Goal: Task Accomplishment & Management: Use online tool/utility

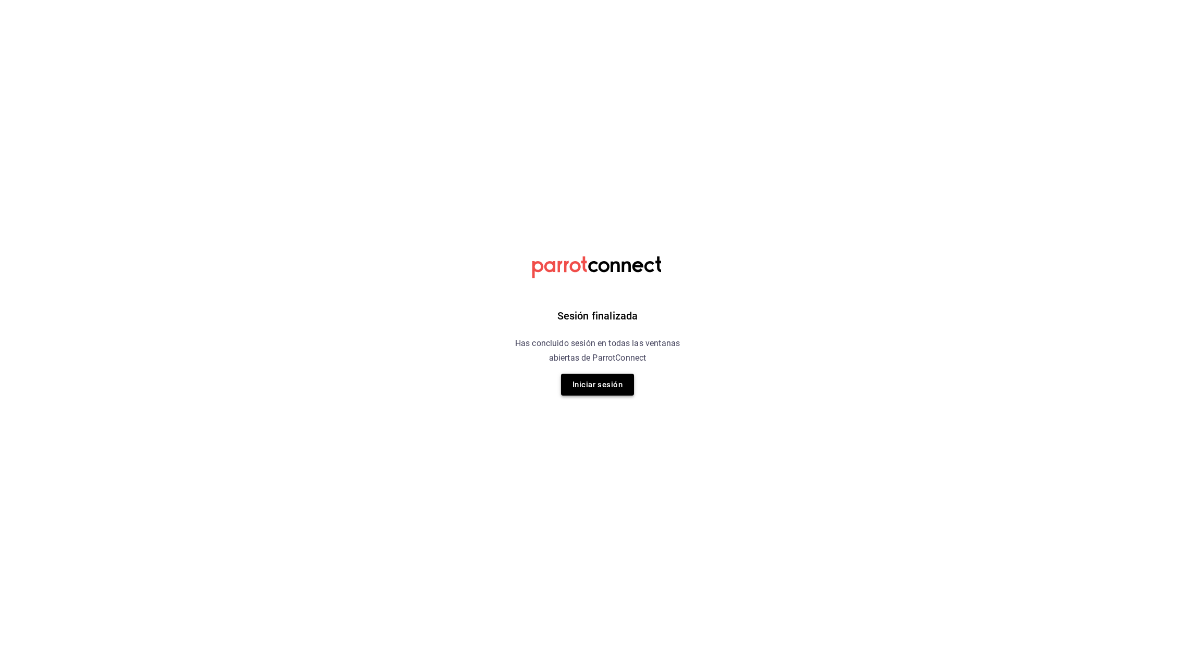
click at [600, 379] on button "Iniciar sesión" at bounding box center [597, 385] width 73 height 22
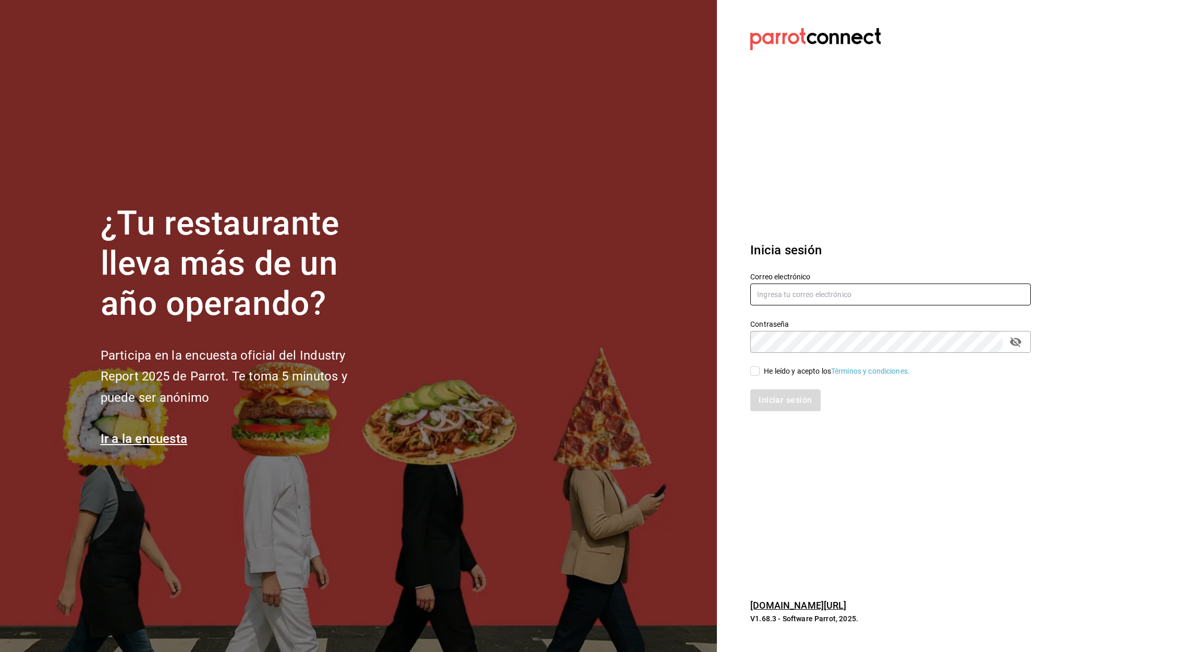
type input "[PERSON_NAME][EMAIL_ADDRESS][PERSON_NAME][DOMAIN_NAME]"
click at [760, 373] on span "He leído y acepto los Términos y condiciones." at bounding box center [835, 371] width 150 height 11
click at [760, 373] on input "He leído y acepto los Términos y condiciones." at bounding box center [754, 370] width 9 height 9
checkbox input "true"
click at [799, 401] on button "Iniciar sesión" at bounding box center [785, 400] width 71 height 22
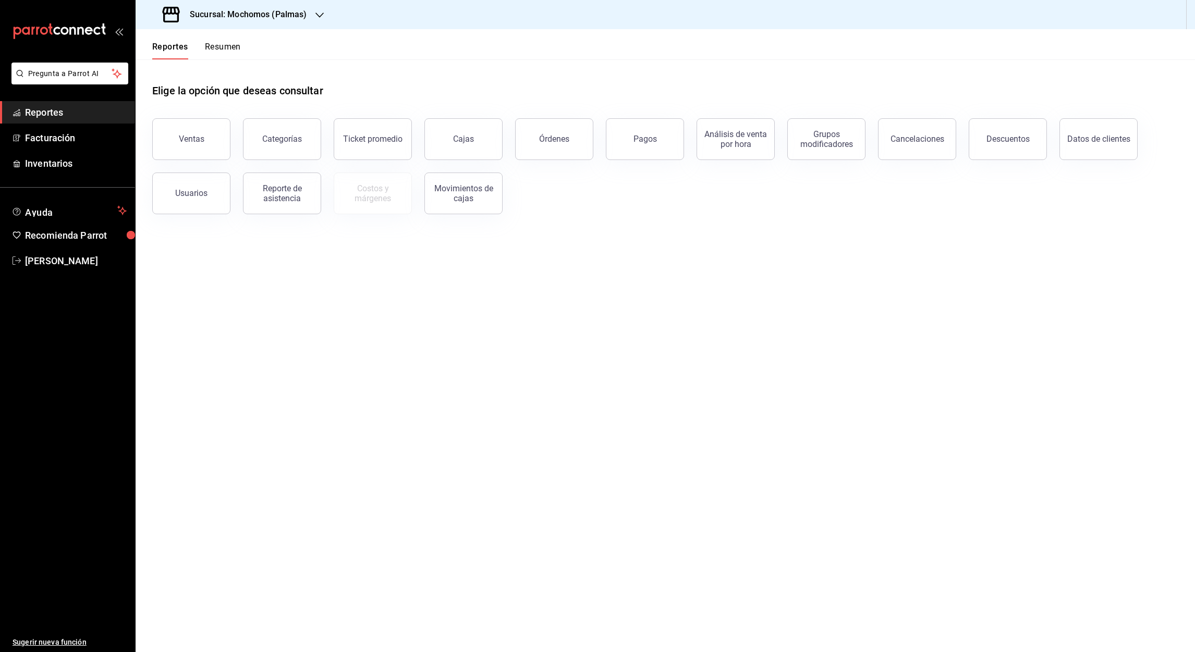
click at [319, 9] on div at bounding box center [319, 14] width 8 height 11
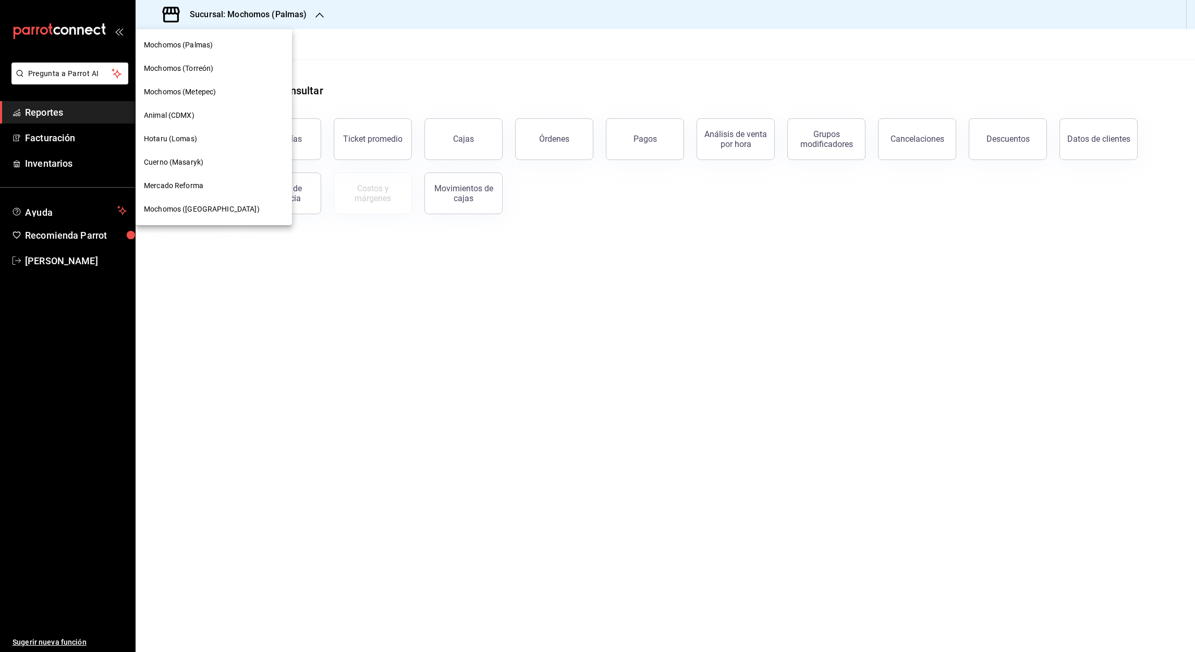
click at [192, 115] on span "Animal (CDMX)" at bounding box center [169, 115] width 51 height 11
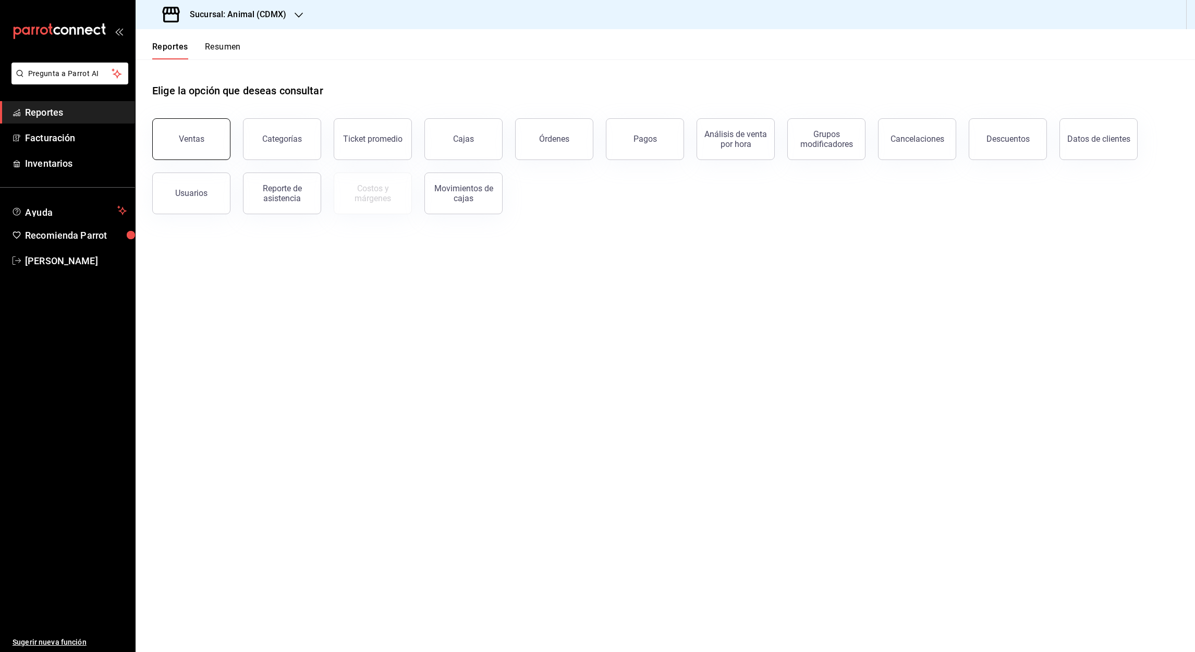
click at [205, 148] on button "Ventas" at bounding box center [191, 139] width 78 height 42
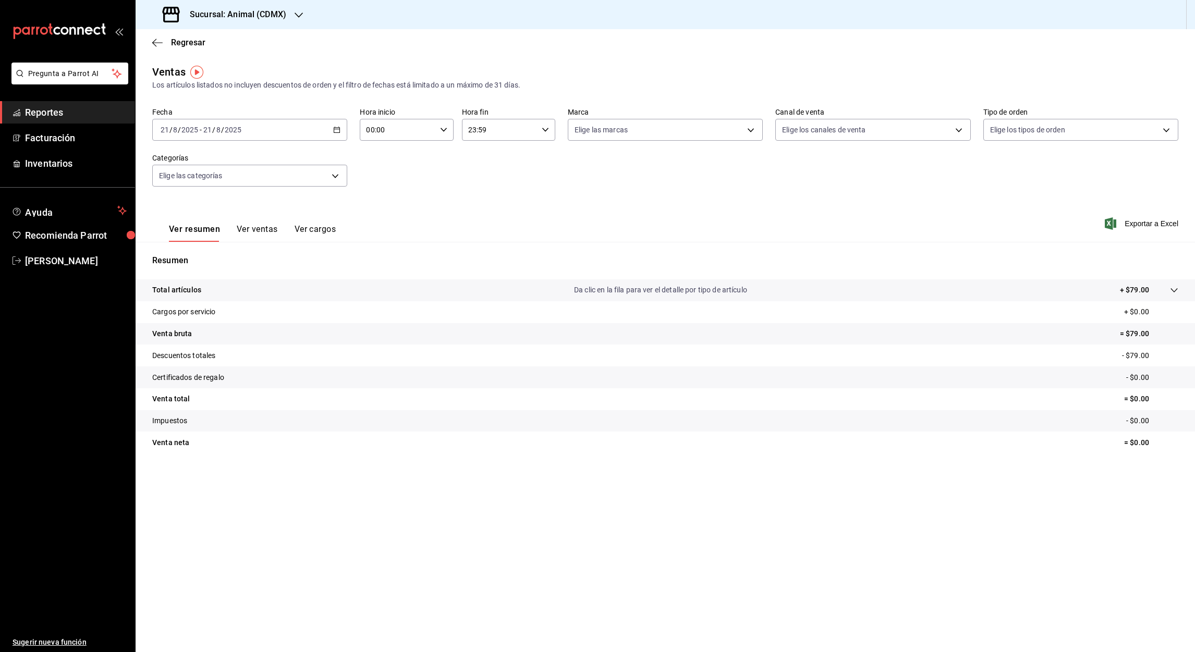
click at [338, 131] on icon "button" at bounding box center [336, 129] width 7 height 7
click at [192, 254] on span "Rango de fechas" at bounding box center [201, 255] width 81 height 11
click at [308, 276] on button "20" at bounding box center [309, 268] width 18 height 19
click at [329, 273] on button "21" at bounding box center [328, 268] width 18 height 19
click at [373, 130] on input "00:00" at bounding box center [398, 129] width 76 height 21
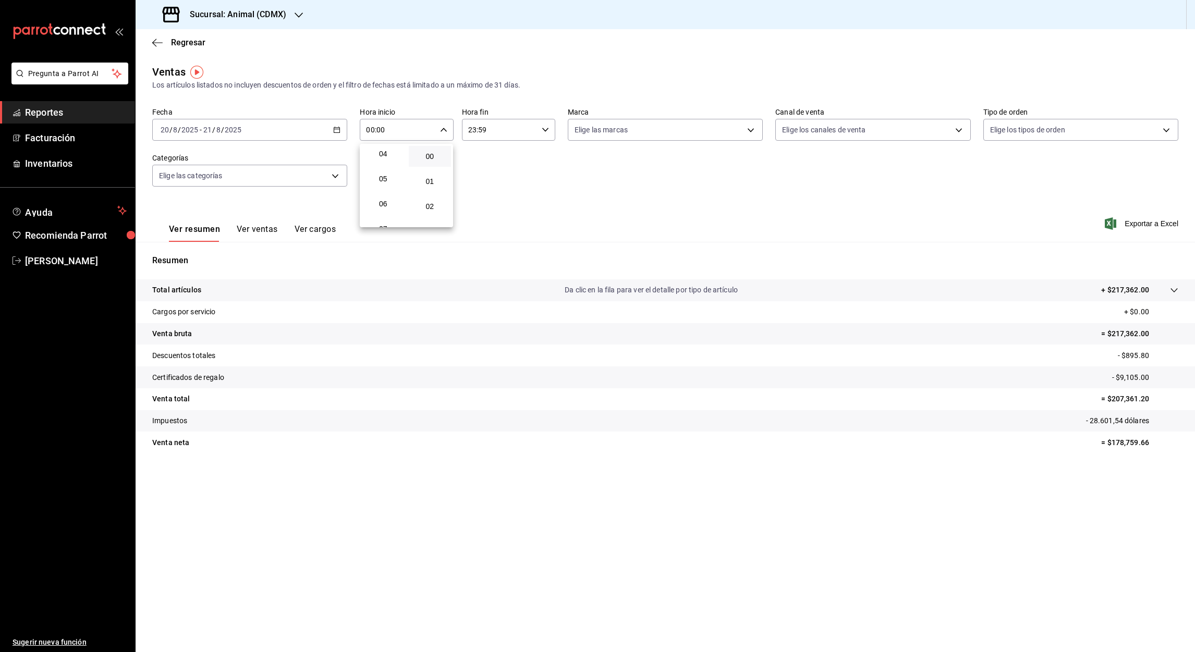
scroll to position [108, 0]
click at [387, 178] on button "05" at bounding box center [383, 173] width 43 height 21
type input "05:00"
click at [472, 131] on div at bounding box center [597, 326] width 1195 height 652
click at [472, 131] on input "23:59" at bounding box center [500, 129] width 76 height 21
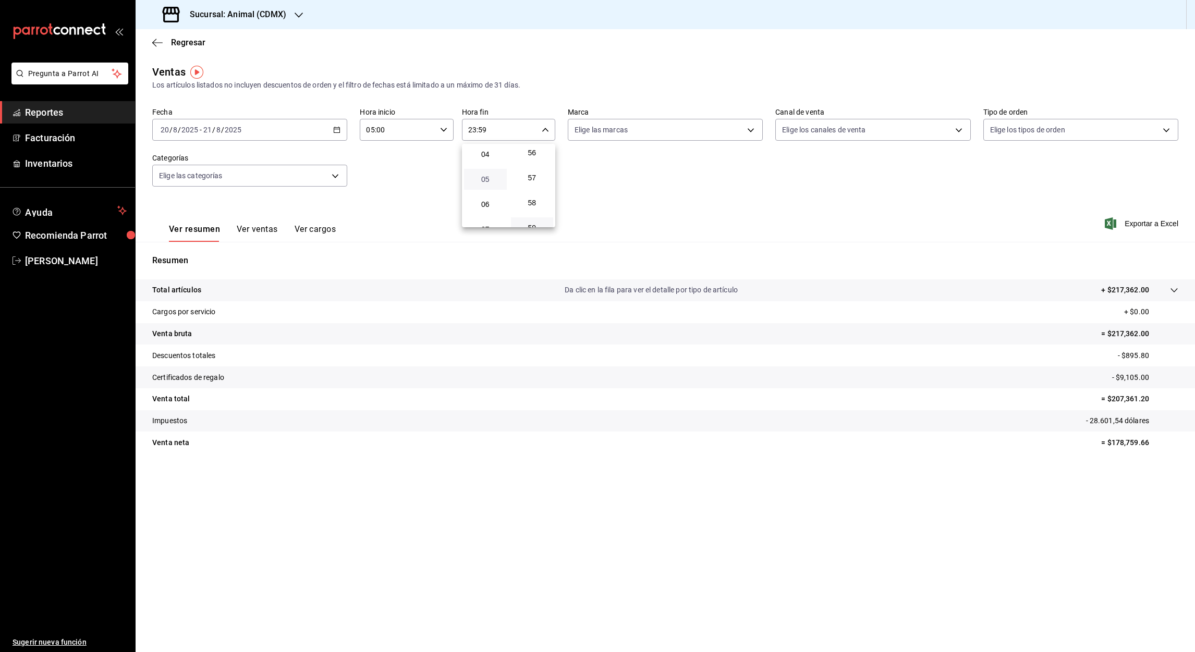
scroll to position [103, 0]
click at [489, 176] on span "05" at bounding box center [485, 179] width 30 height 8
click at [482, 128] on div at bounding box center [597, 326] width 1195 height 652
click at [482, 128] on input "05:59" at bounding box center [500, 129] width 76 height 21
click at [530, 154] on span "00" at bounding box center [532, 156] width 30 height 8
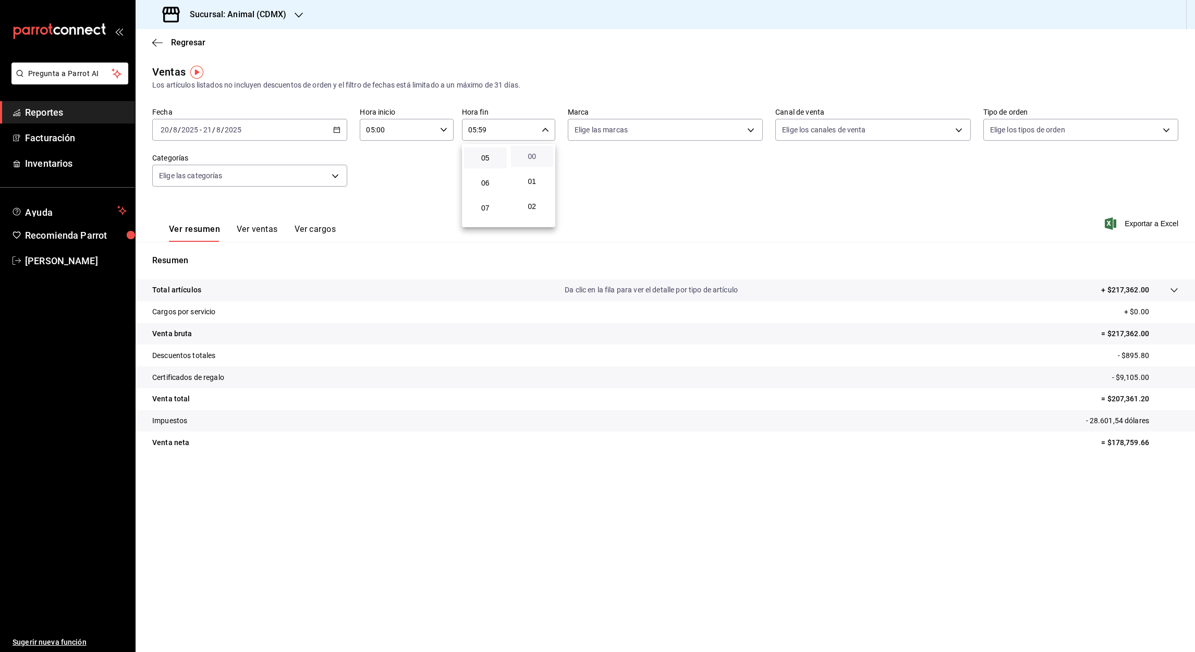
type input "05:00"
click at [1139, 226] on div at bounding box center [597, 326] width 1195 height 652
click at [155, 43] on icon "button" at bounding box center [157, 42] width 10 height 9
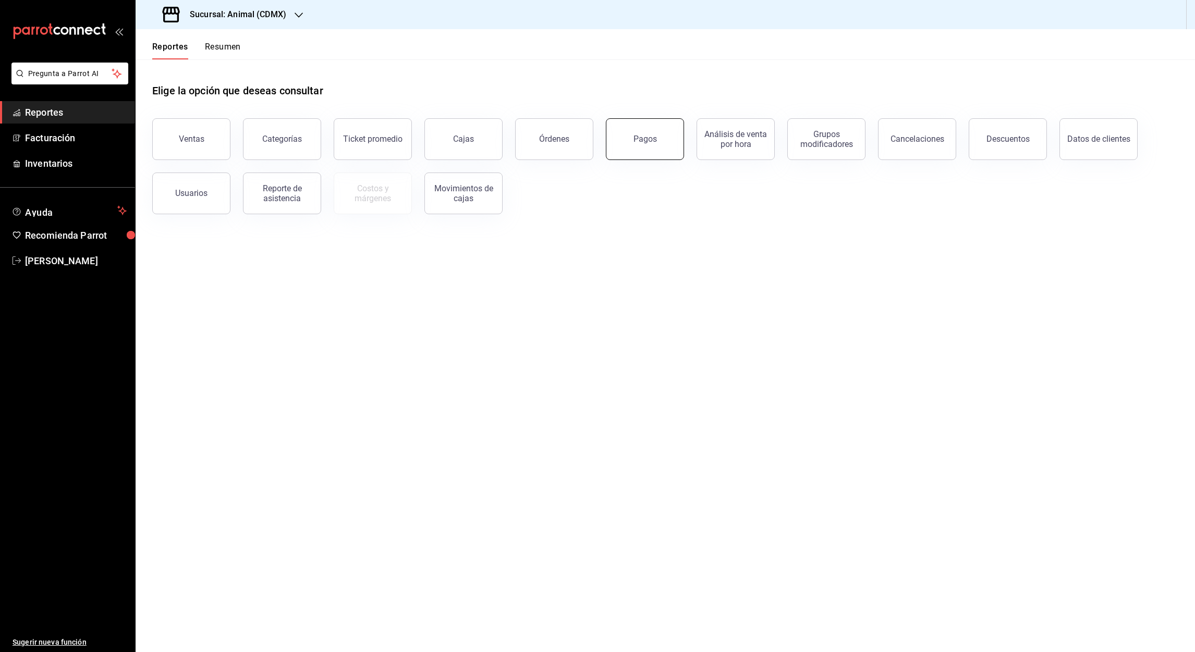
click at [659, 150] on button "Pagos" at bounding box center [645, 139] width 78 height 42
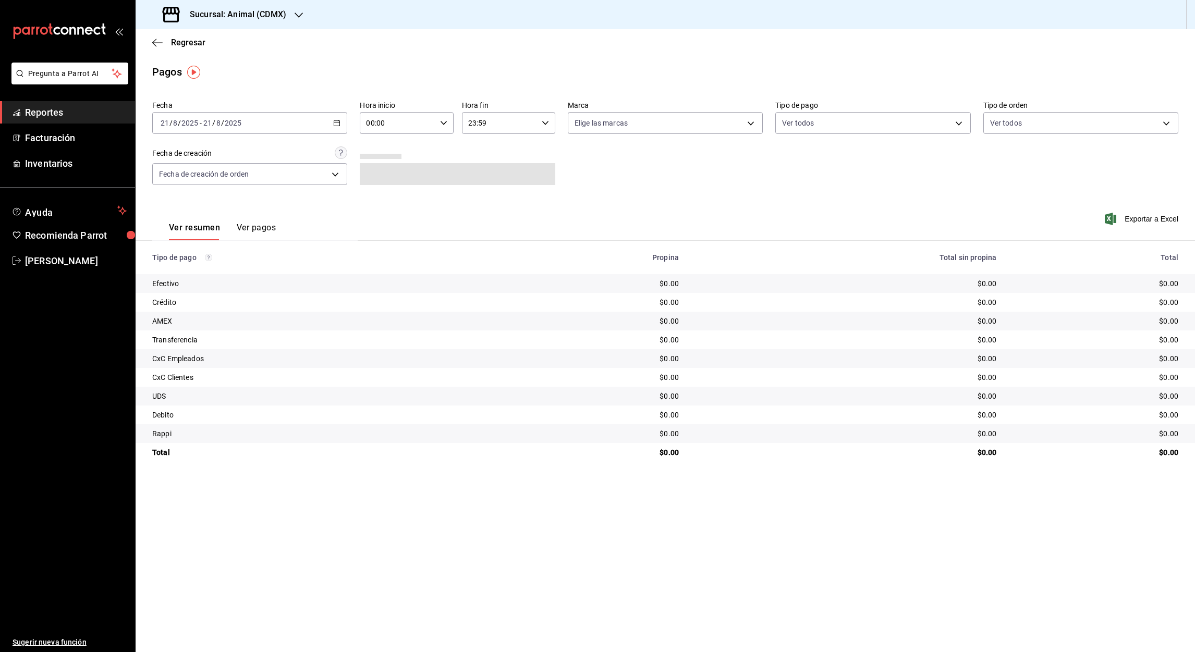
click at [339, 122] on \(Stroke\) "button" at bounding box center [337, 122] width 6 height 1
click at [203, 269] on span "Rango de fechas" at bounding box center [201, 271] width 81 height 11
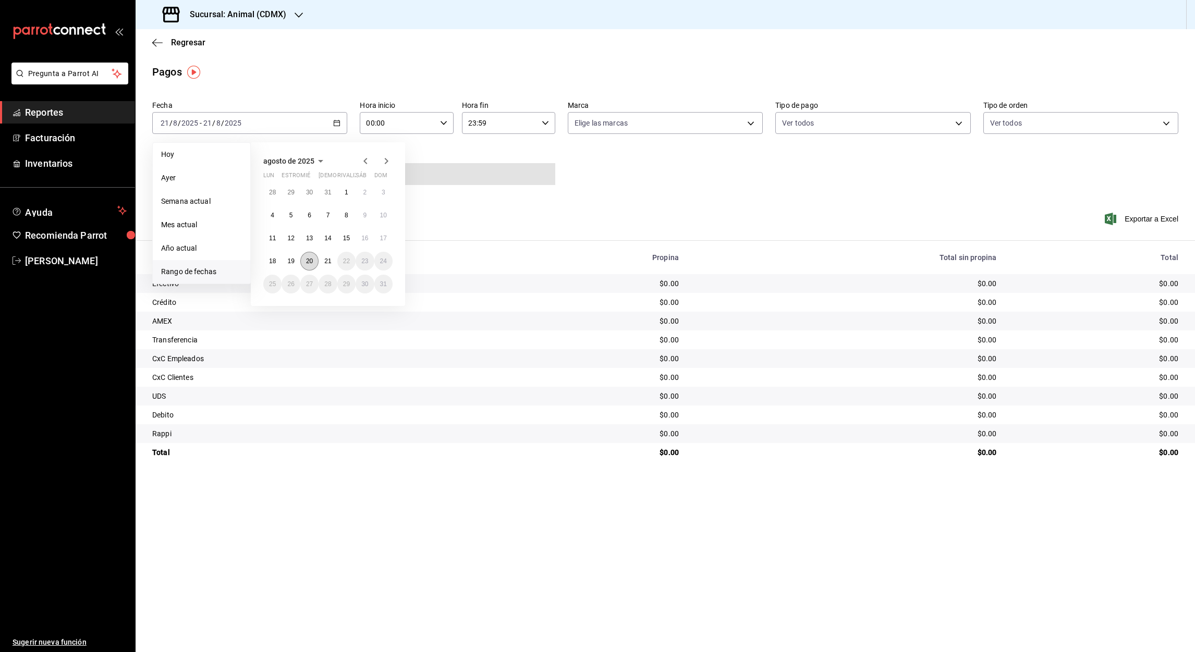
click at [311, 260] on abbr "20" at bounding box center [309, 261] width 7 height 7
click at [325, 263] on abbr "21" at bounding box center [327, 261] width 7 height 7
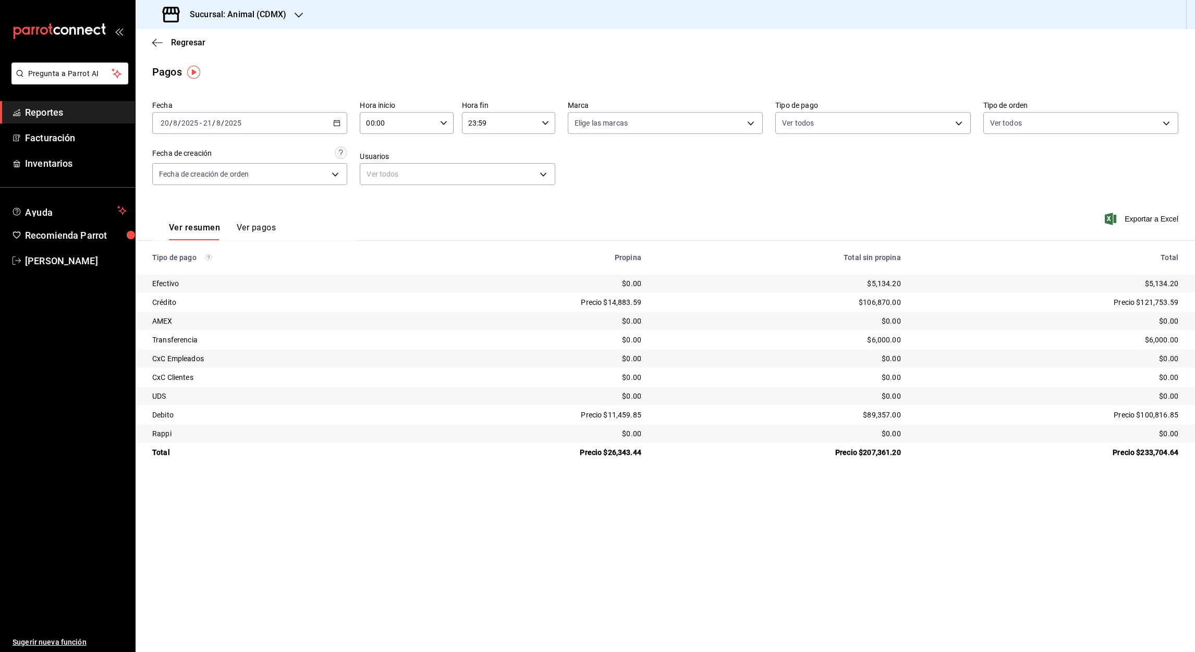
click at [371, 127] on input "00:00" at bounding box center [398, 123] width 76 height 21
click at [381, 187] on span "05" at bounding box center [383, 190] width 30 height 8
type input "05:00"
click at [473, 125] on div at bounding box center [597, 326] width 1195 height 652
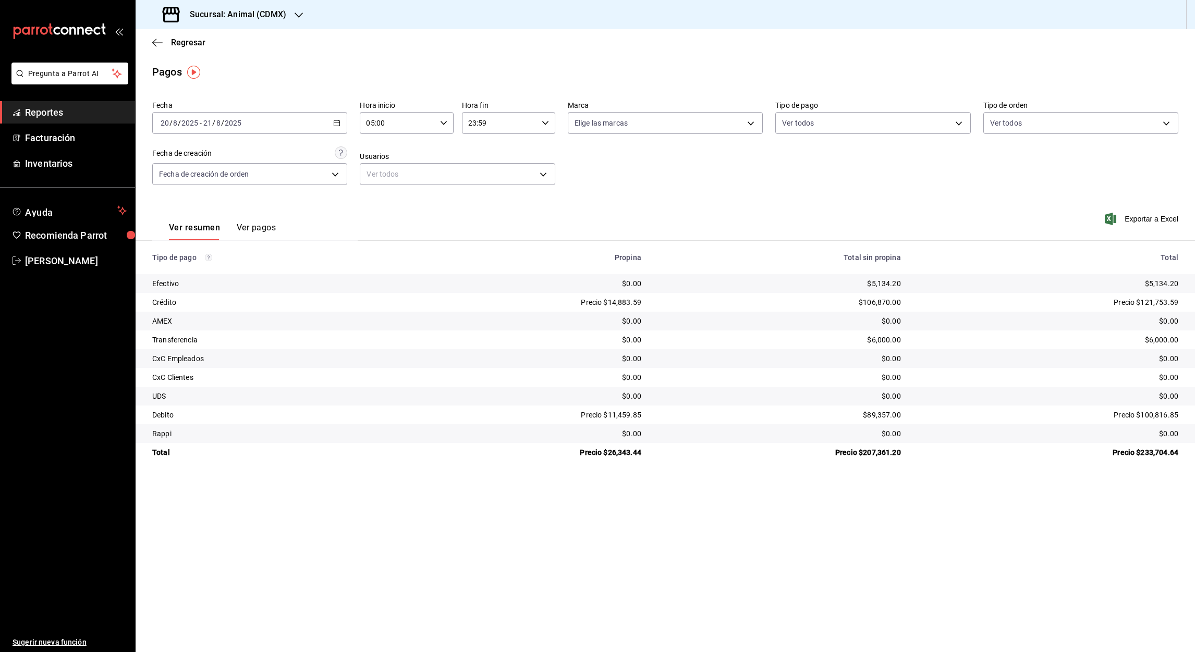
click at [472, 122] on input "23:59" at bounding box center [500, 123] width 76 height 21
click at [484, 185] on span "05" at bounding box center [485, 185] width 30 height 8
click at [481, 128] on div at bounding box center [597, 326] width 1195 height 652
click at [481, 128] on input "05:59" at bounding box center [500, 123] width 76 height 21
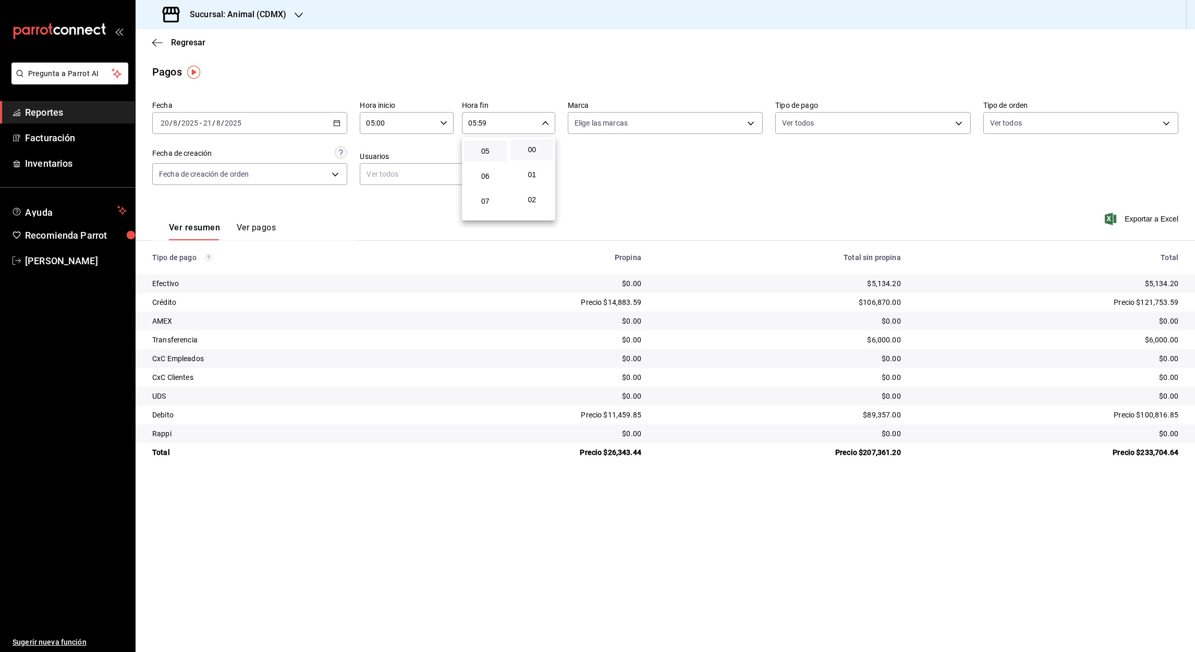
click at [534, 154] on button "00" at bounding box center [532, 149] width 43 height 21
type input "05:00"
click at [156, 44] on div at bounding box center [597, 326] width 1195 height 652
click at [297, 16] on icon "button" at bounding box center [299, 15] width 8 height 5
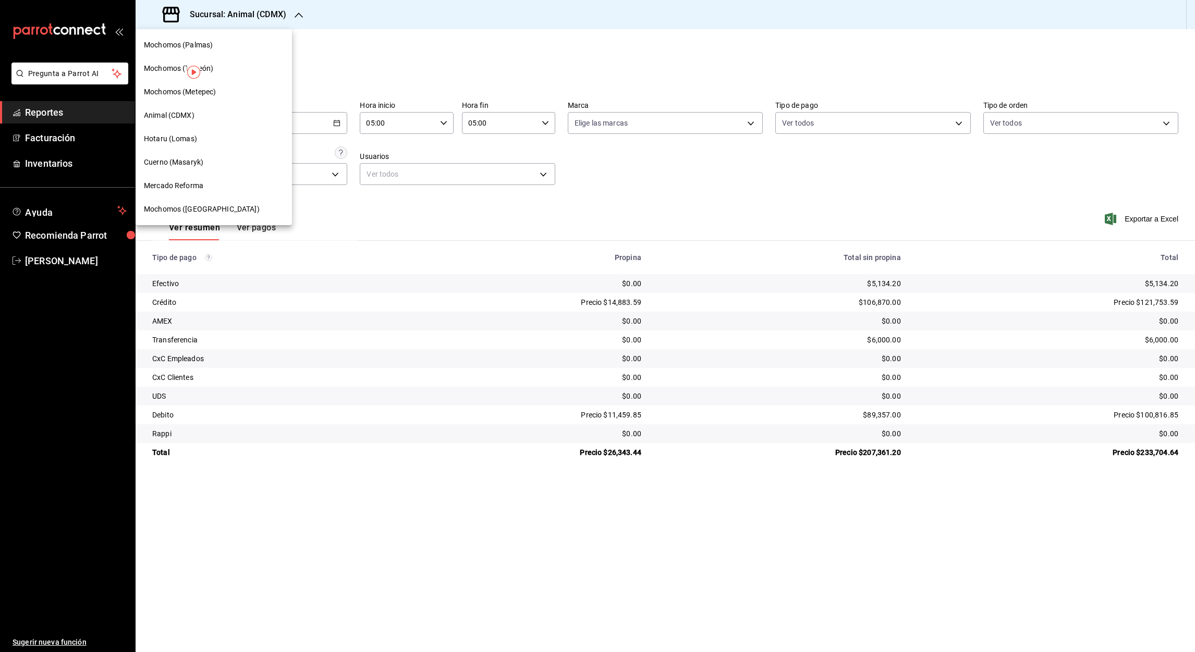
click at [204, 44] on span "Mochomos (Palmas)" at bounding box center [178, 45] width 69 height 11
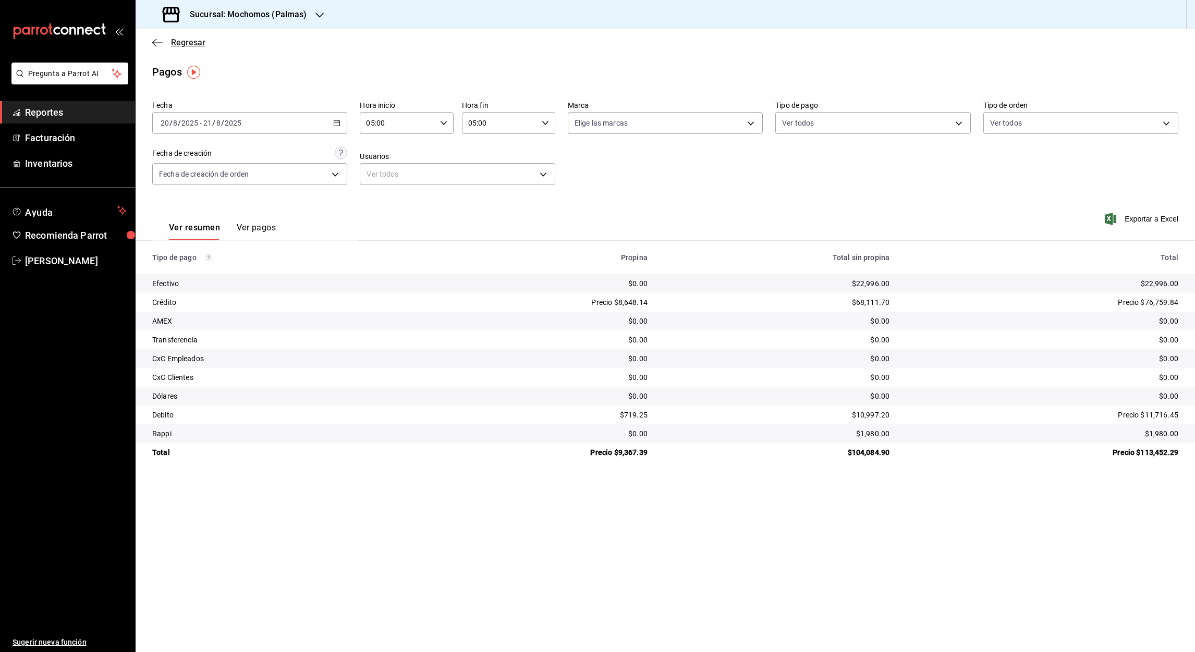
click at [154, 43] on icon "button" at bounding box center [157, 42] width 10 height 9
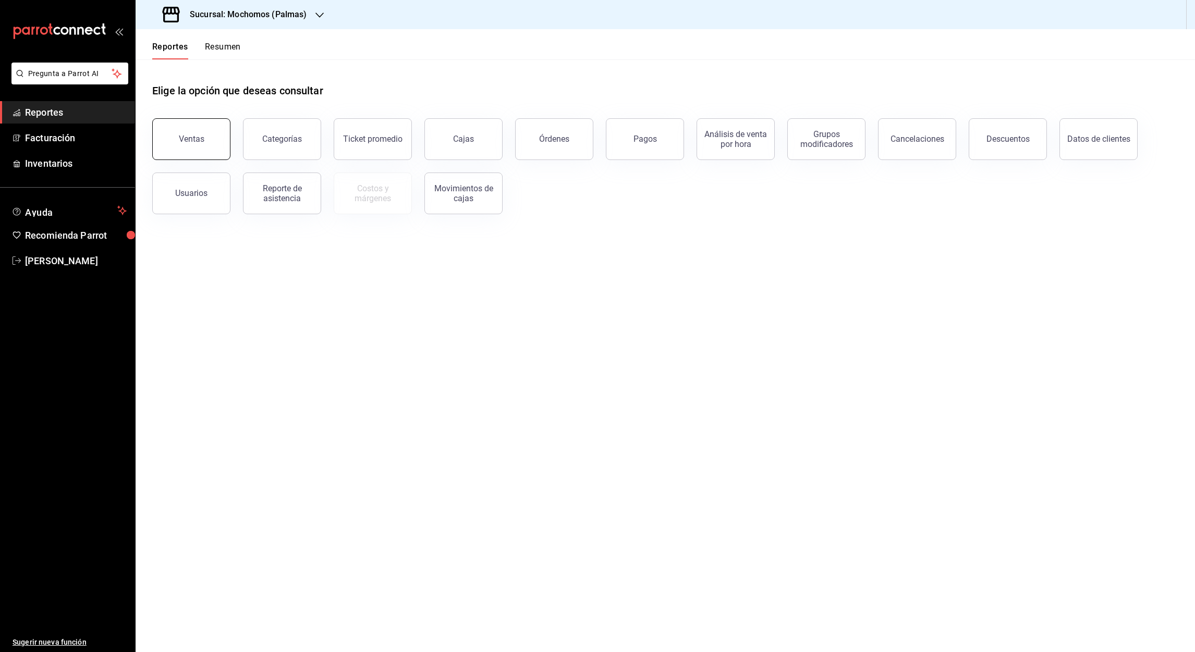
click at [206, 141] on button "Ventas" at bounding box center [191, 139] width 78 height 42
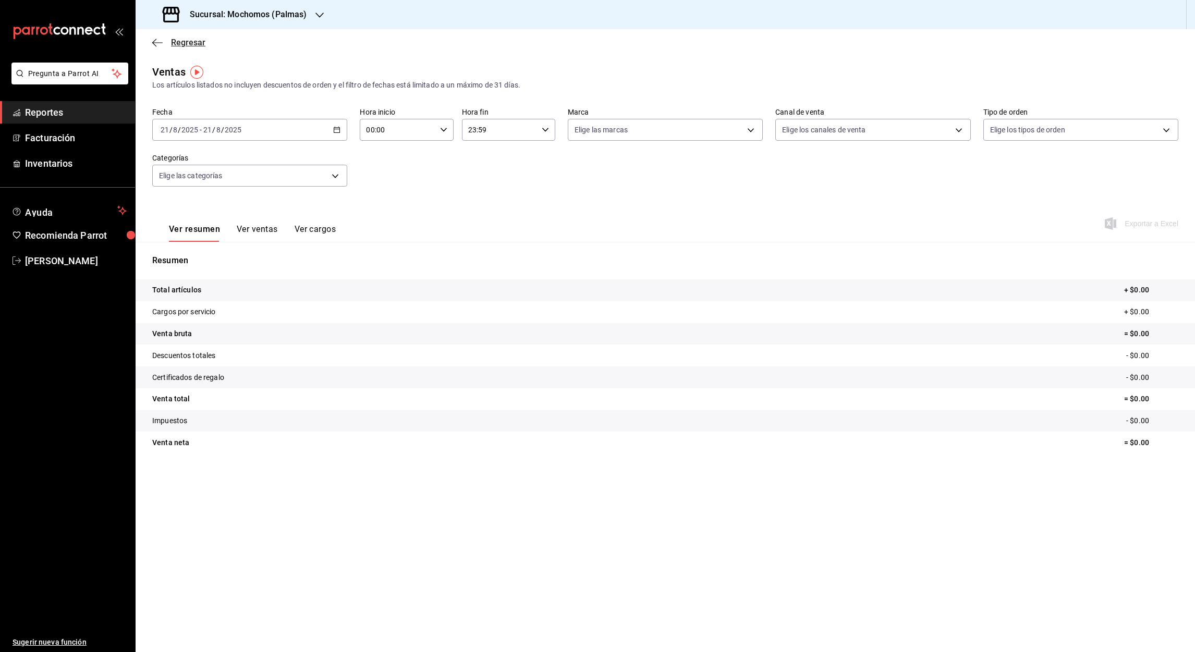
click at [155, 41] on icon "button" at bounding box center [157, 42] width 10 height 9
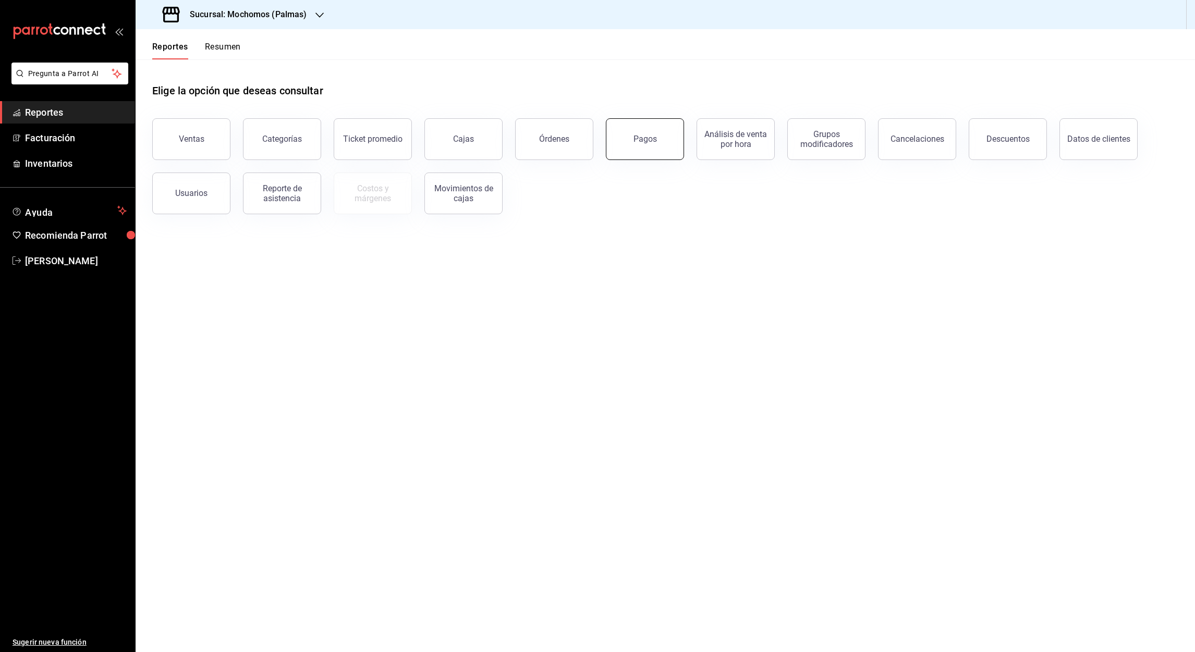
click at [638, 146] on button "Pagos" at bounding box center [645, 139] width 78 height 42
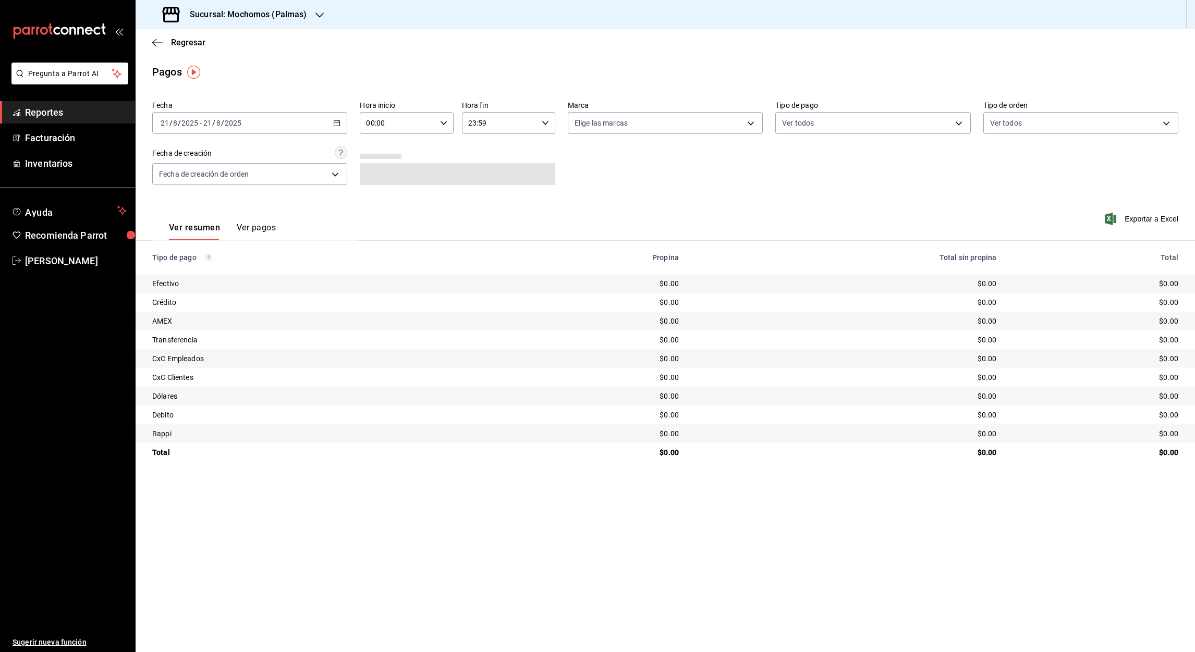
click at [336, 126] on icon "button" at bounding box center [336, 122] width 7 height 7
click at [190, 276] on span "Rango de fechas" at bounding box center [201, 271] width 81 height 11
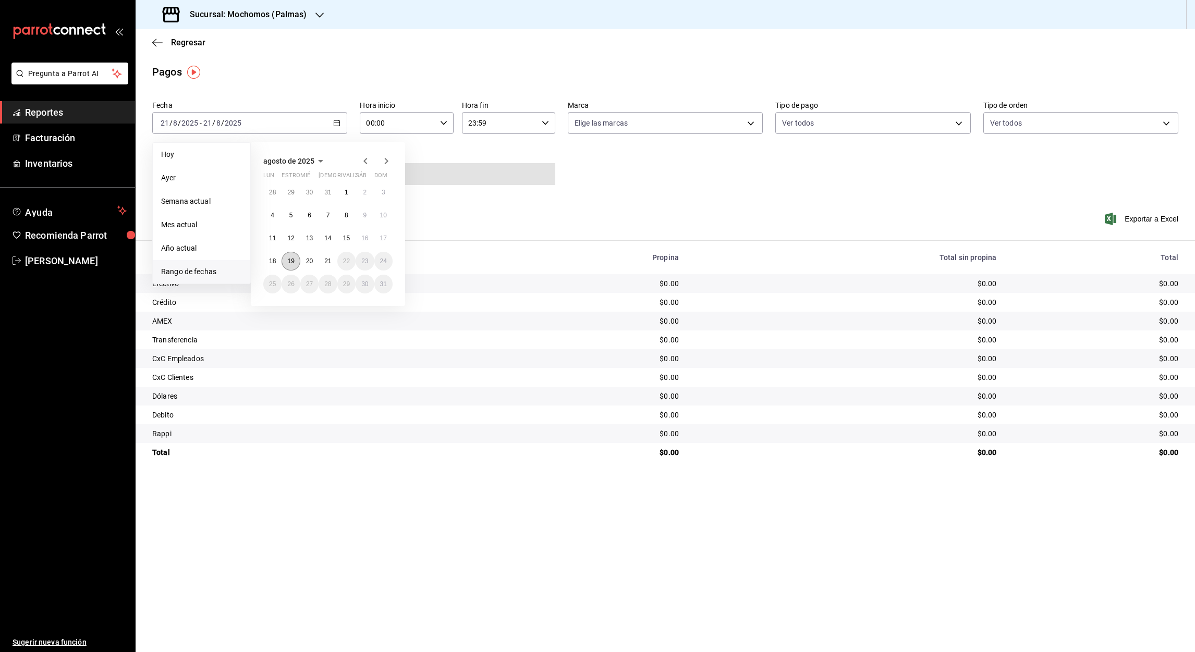
click at [287, 262] on abbr "19" at bounding box center [290, 261] width 7 height 7
click at [315, 265] on button "20" at bounding box center [309, 261] width 18 height 19
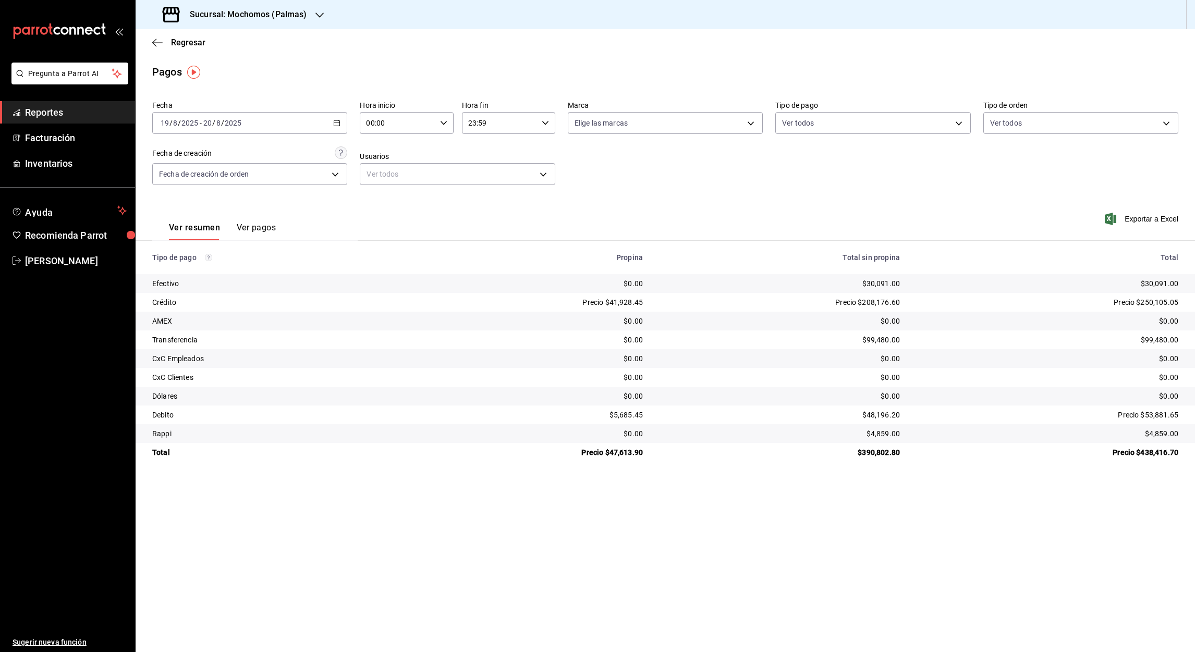
click at [371, 123] on input "00:00" at bounding box center [398, 123] width 76 height 21
click at [381, 189] on span "05" at bounding box center [383, 191] width 30 height 8
type input "05:00"
click at [473, 121] on div at bounding box center [597, 326] width 1195 height 652
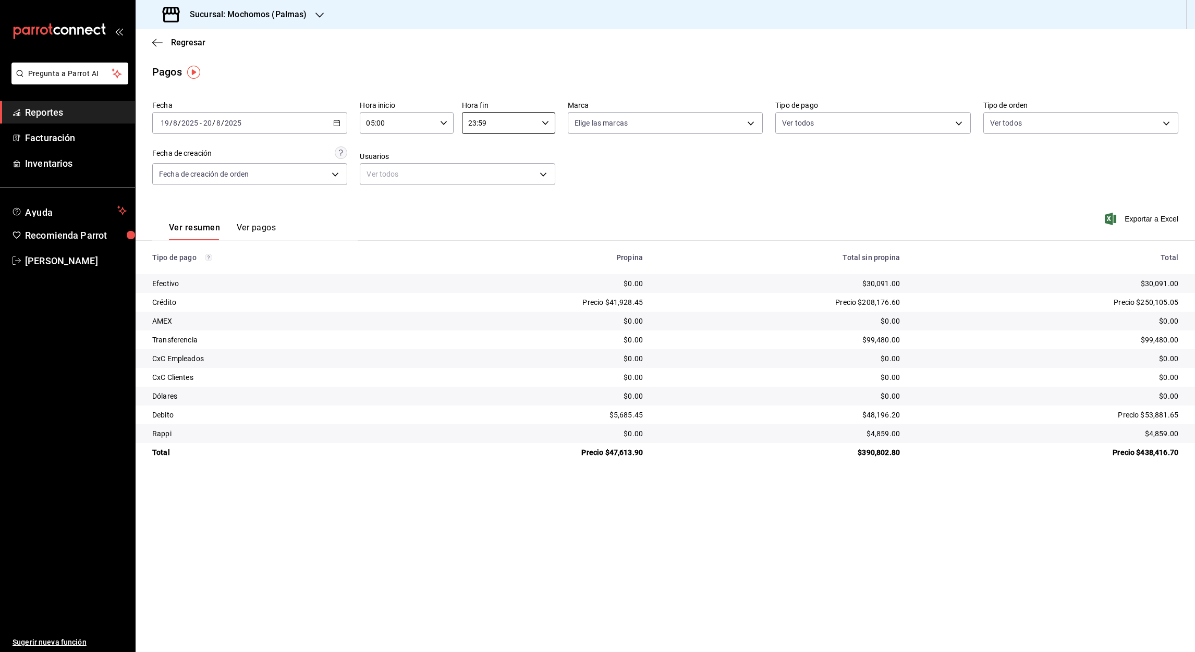
click at [473, 121] on input "23:59" at bounding box center [500, 123] width 76 height 21
click at [483, 162] on button "05" at bounding box center [485, 158] width 43 height 21
click at [483, 121] on div at bounding box center [597, 326] width 1195 height 652
click at [483, 121] on input "05:59" at bounding box center [500, 123] width 76 height 21
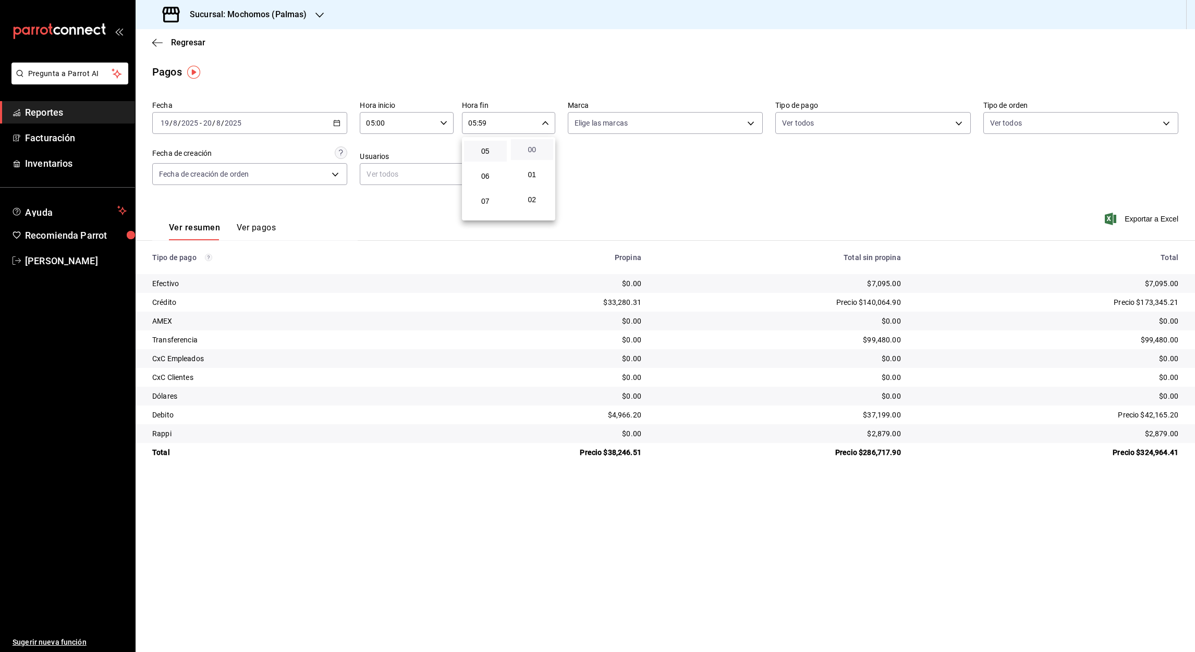
click at [527, 146] on span "00" at bounding box center [532, 149] width 30 height 8
type input "05:00"
click at [340, 121] on div at bounding box center [597, 326] width 1195 height 652
click at [338, 123] on icon "button" at bounding box center [336, 122] width 7 height 7
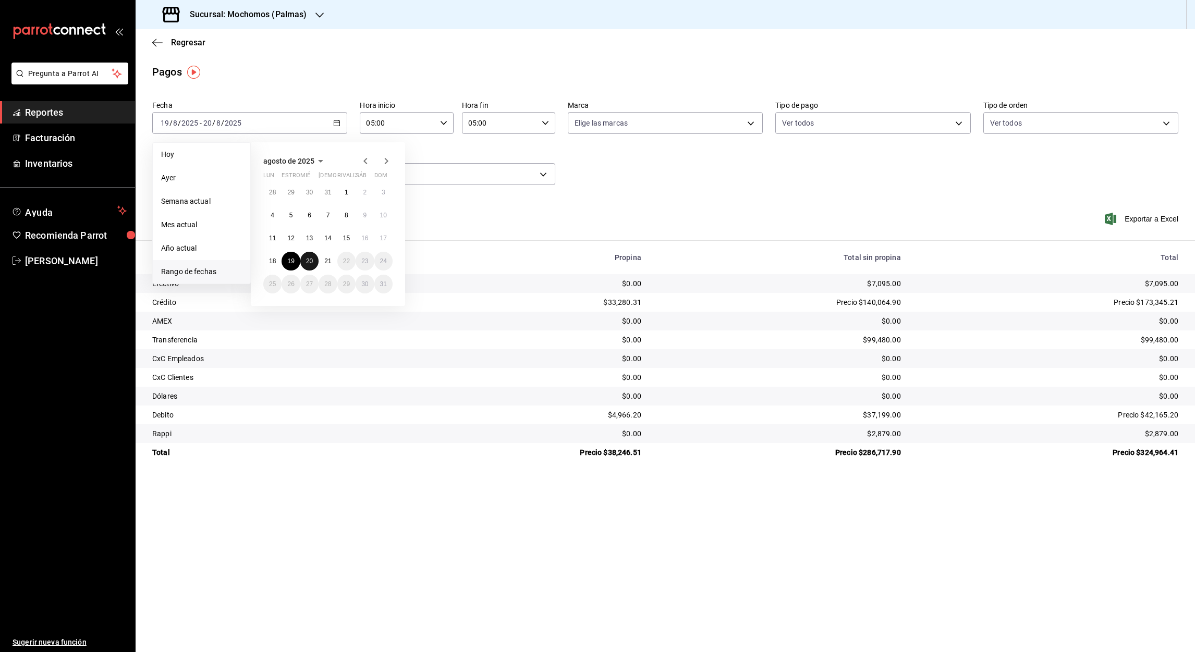
click at [306, 263] on abbr "20" at bounding box center [309, 261] width 7 height 7
click at [326, 268] on button "21" at bounding box center [328, 261] width 18 height 19
type input "00:00"
type input "23:59"
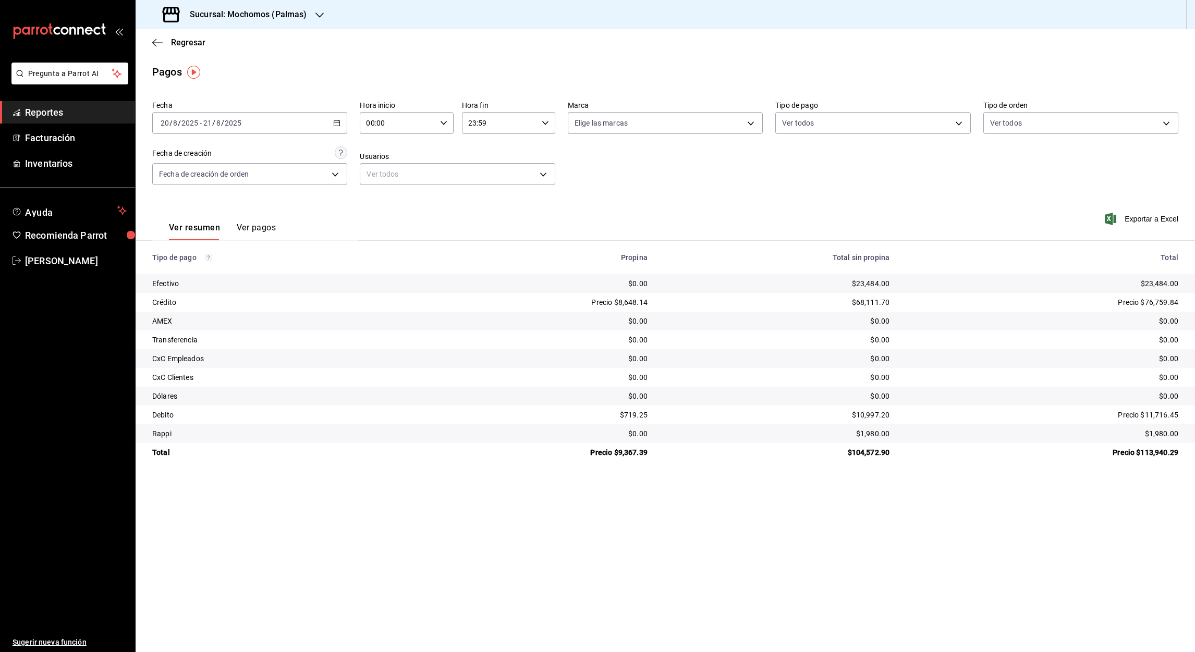
click at [371, 128] on input "00:00" at bounding box center [398, 123] width 76 height 21
click at [383, 161] on span "05" at bounding box center [383, 160] width 30 height 8
type input "05:00"
click at [470, 125] on div at bounding box center [597, 326] width 1195 height 652
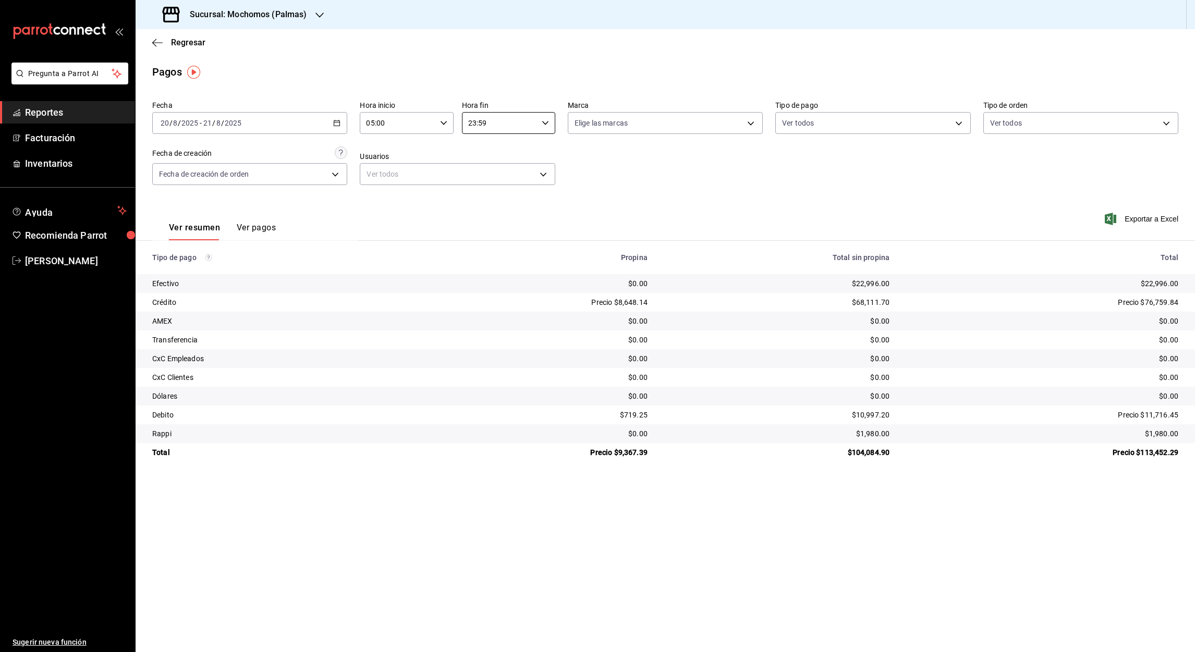
click at [470, 125] on input "23:59" at bounding box center [500, 123] width 76 height 21
click at [483, 215] on button "05" at bounding box center [485, 212] width 43 height 21
click at [483, 123] on div at bounding box center [597, 326] width 1195 height 652
click at [483, 123] on input "05:59" at bounding box center [500, 123] width 76 height 21
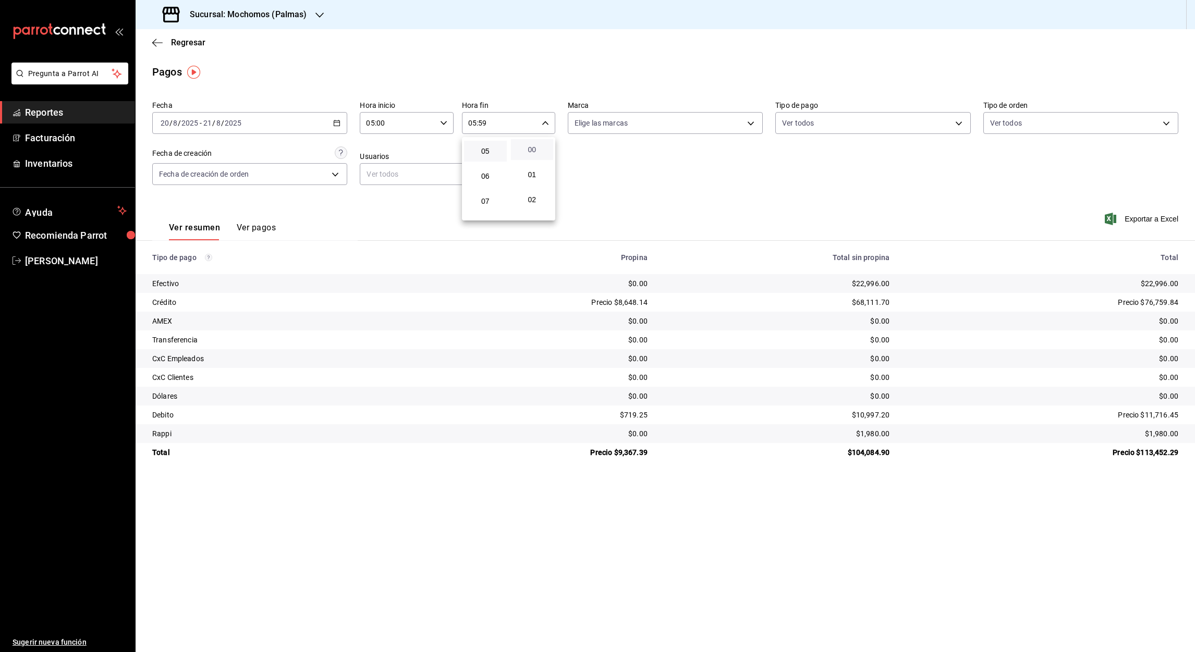
click at [535, 153] on span "00" at bounding box center [532, 149] width 30 height 8
type input "05:00"
